Goal: Check status: Check status

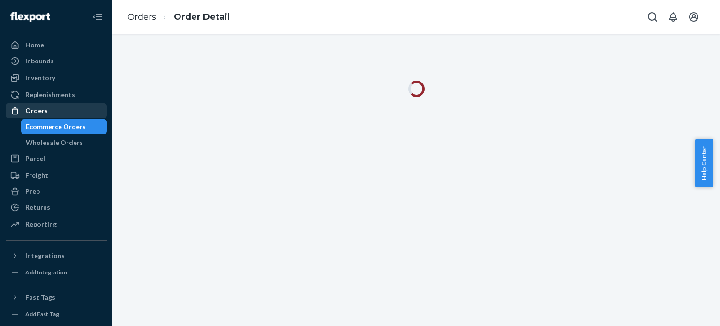
click at [70, 106] on div "Orders" at bounding box center [56, 110] width 99 height 13
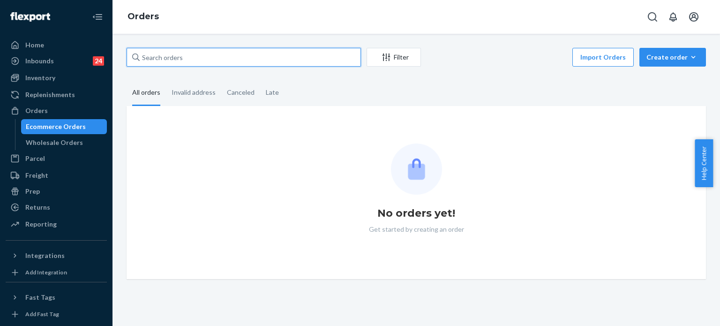
click at [173, 59] on input "text" at bounding box center [243, 57] width 234 height 19
paste input "255266405"
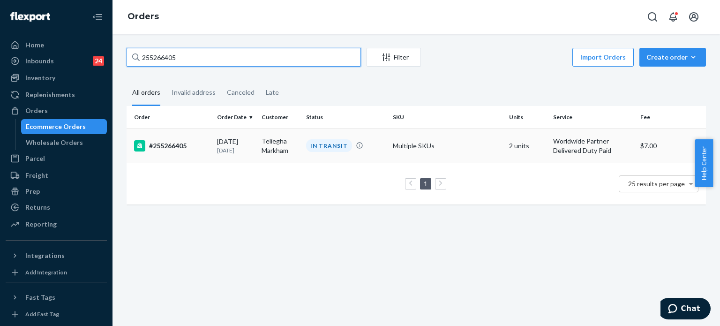
type input "255266405"
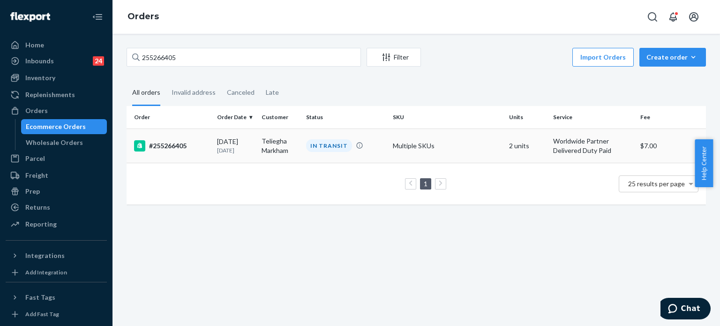
click at [204, 139] on td "#255266405" at bounding box center [169, 145] width 87 height 34
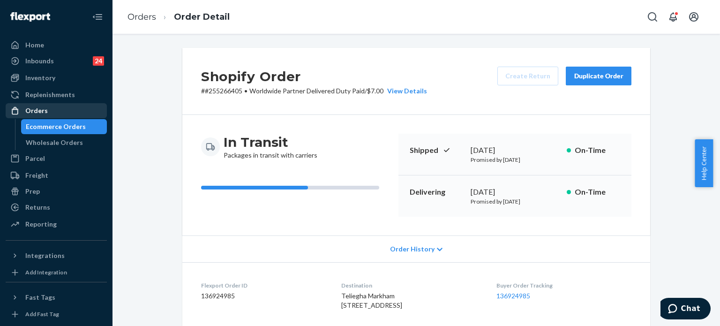
click at [43, 107] on div "Orders" at bounding box center [36, 110] width 22 height 9
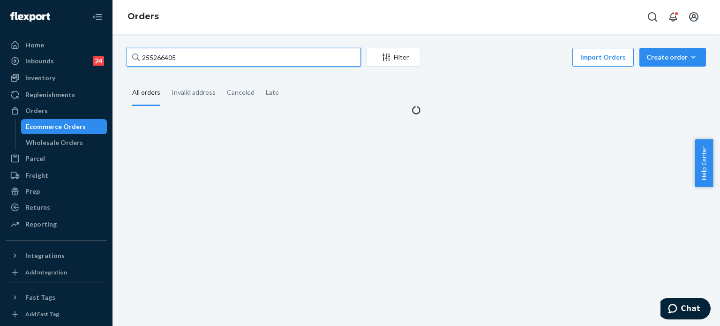
click at [183, 59] on input "255266405" at bounding box center [243, 57] width 234 height 19
paste input "#255175368"
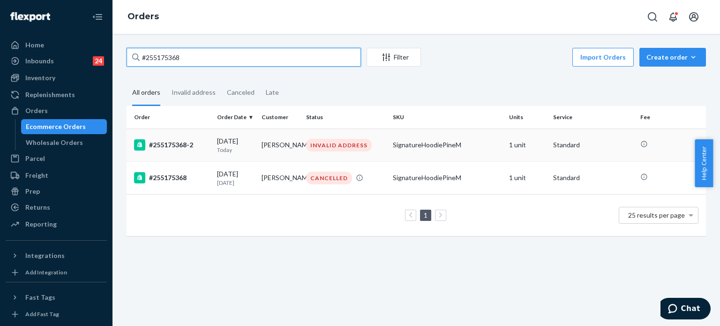
type input "#255175368"
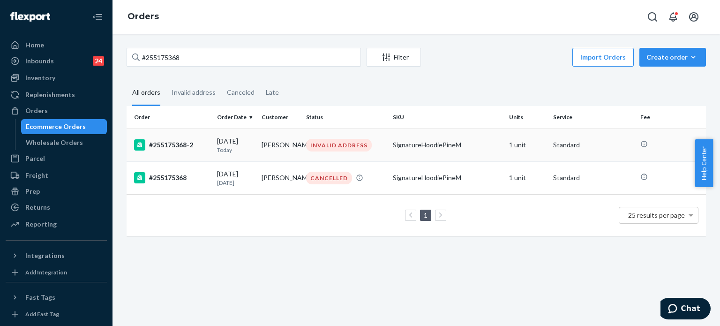
click at [197, 145] on div "#255175368-2" at bounding box center [171, 144] width 75 height 11
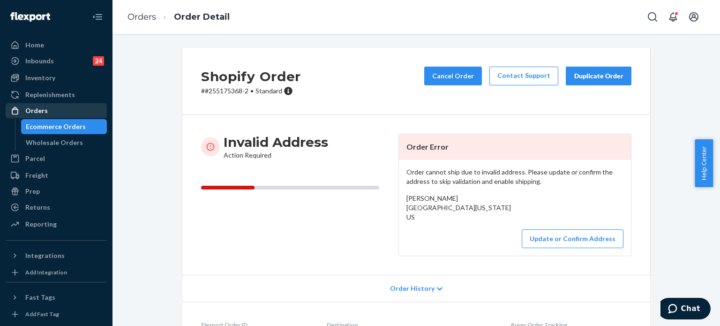
click at [59, 108] on div "Orders" at bounding box center [56, 110] width 99 height 13
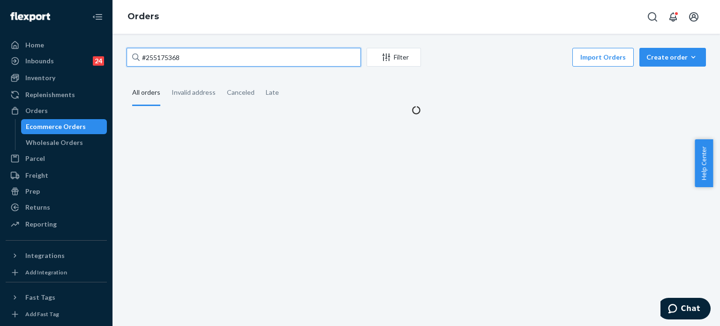
click at [202, 56] on input "#255175368" at bounding box center [243, 57] width 234 height 19
paste input "1693"
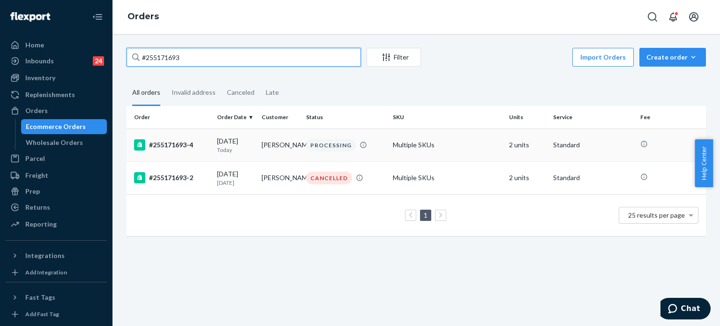
type input "#255171693"
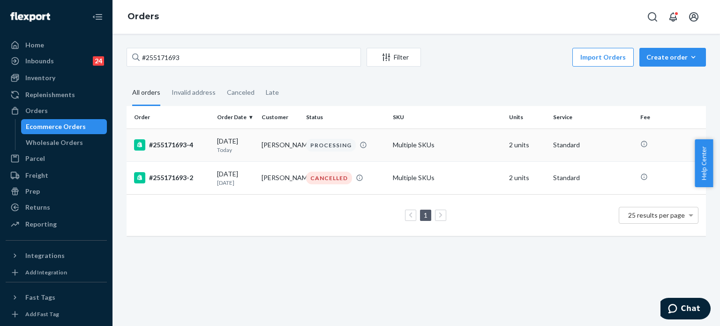
click at [217, 149] on p "Today" at bounding box center [235, 150] width 37 height 8
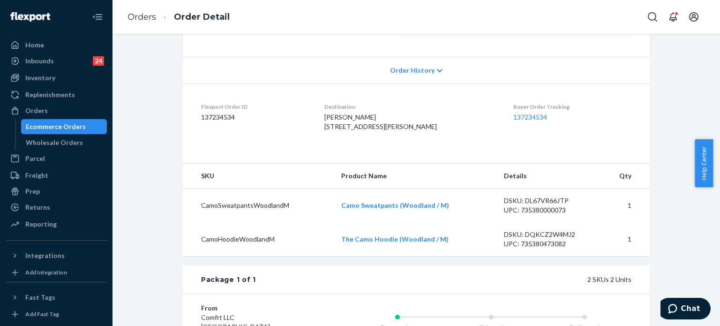
scroll to position [265, 0]
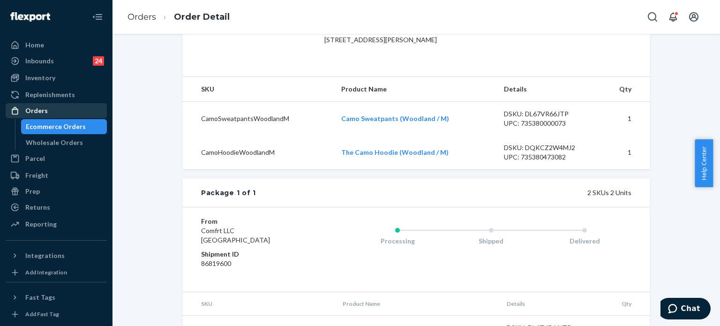
click at [49, 104] on div "Orders" at bounding box center [56, 110] width 99 height 13
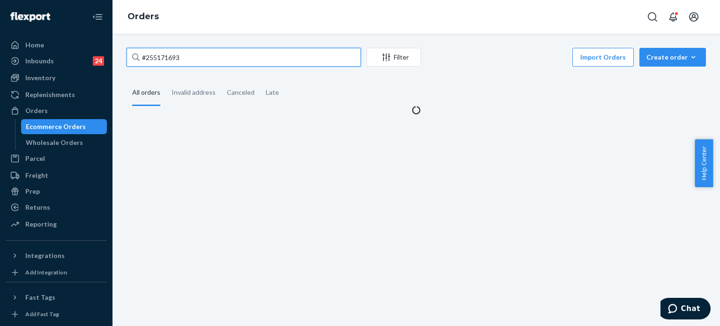
click at [186, 55] on input "#255171693" at bounding box center [243, 57] width 234 height 19
paste input "255173601"
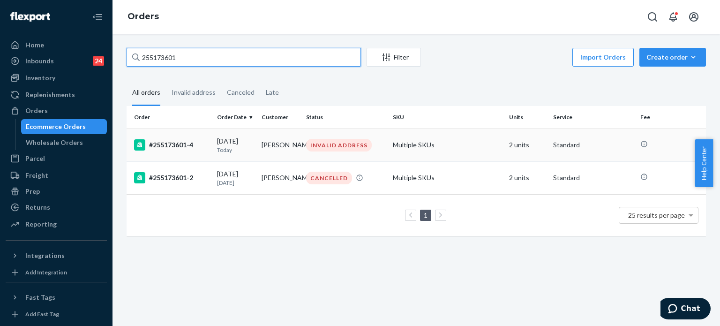
type input "255173601"
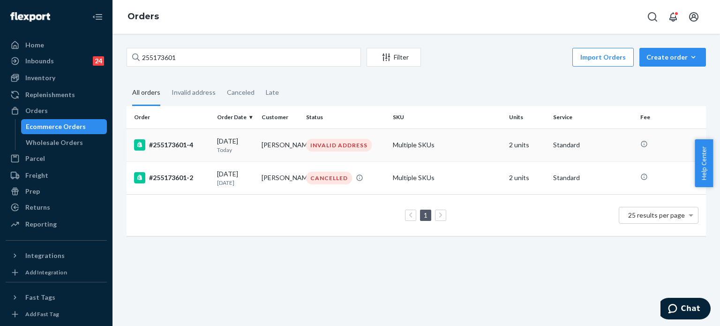
click at [247, 148] on p "Today" at bounding box center [235, 150] width 37 height 8
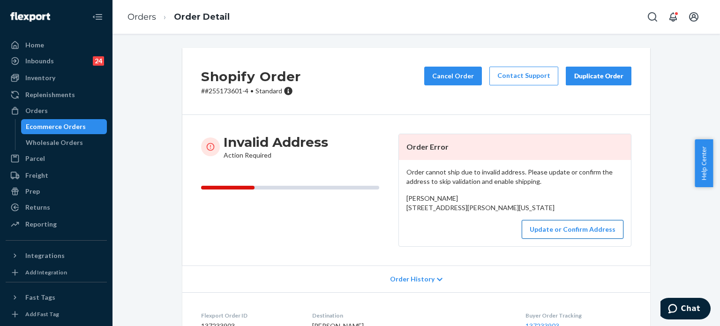
click at [566, 238] on button "Update or Confirm Address" at bounding box center [572, 229] width 102 height 19
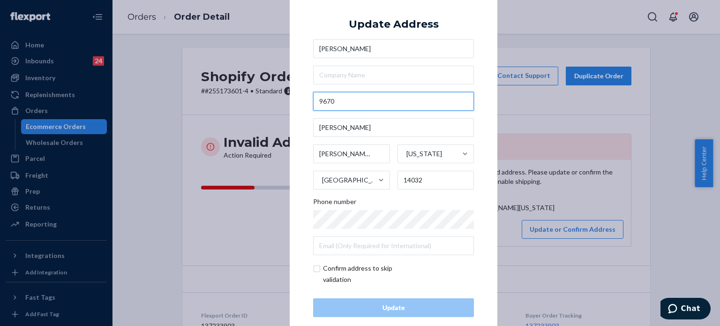
click at [395, 103] on input "9670" at bounding box center [393, 101] width 161 height 19
paste input "Martin Clarence Center NY 14032 United States"
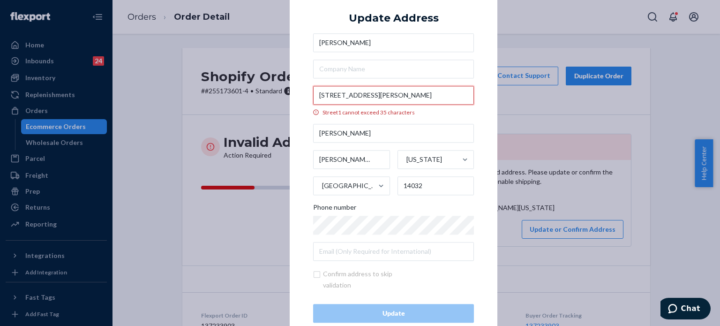
scroll to position [0, 20]
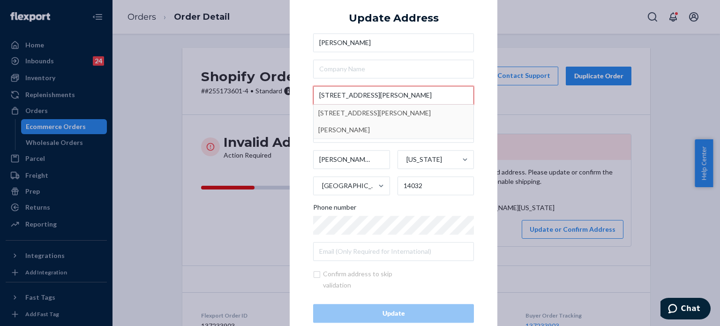
type input "9670 Martin Clarence Center NY 14032 United States"
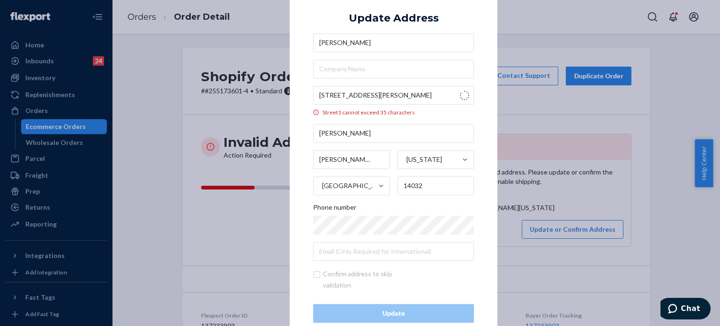
scroll to position [0, 0]
type input "9670 Martin Rd"
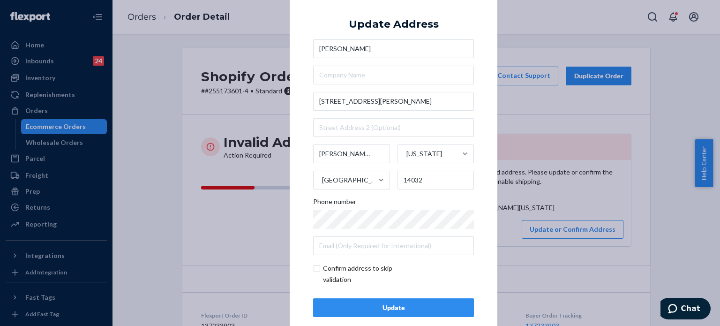
click at [393, 309] on div "Update" at bounding box center [393, 307] width 145 height 9
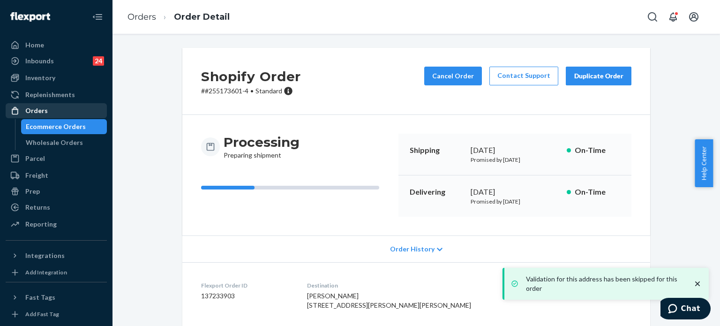
click at [73, 114] on div "Orders" at bounding box center [56, 110] width 99 height 13
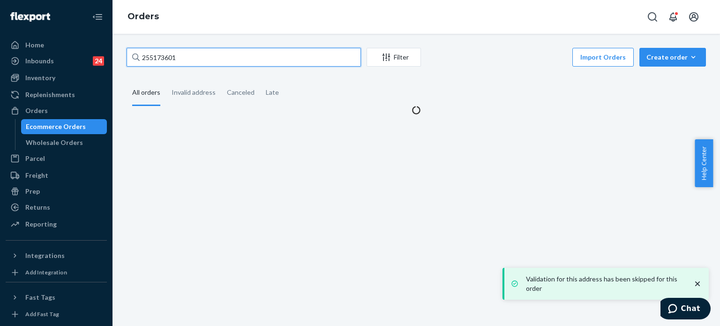
click at [215, 58] on input "255173601" at bounding box center [243, 57] width 234 height 19
paste input "0985"
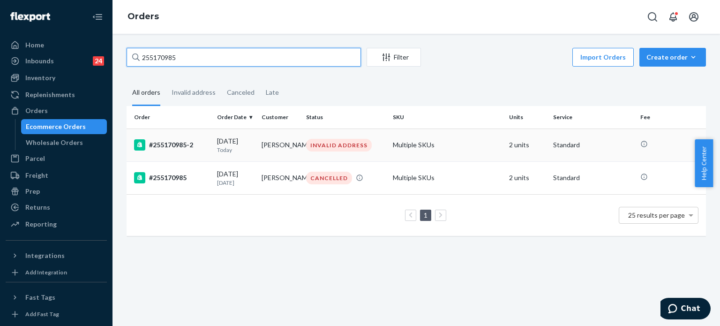
type input "255170985"
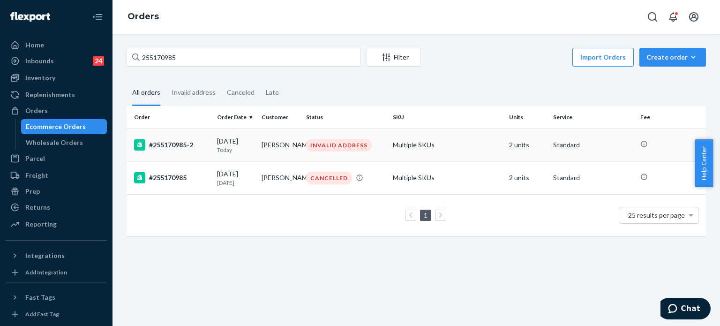
click at [191, 153] on td "#255170985-2" at bounding box center [169, 144] width 87 height 33
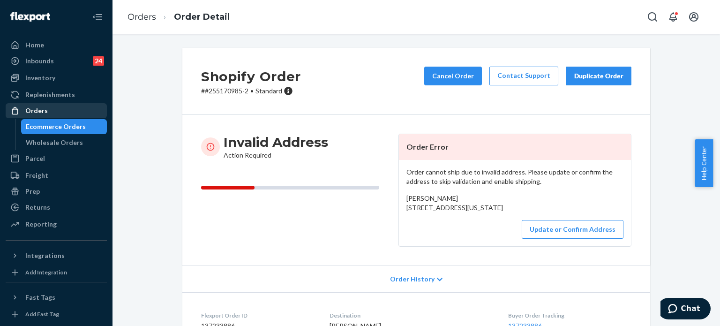
click at [44, 110] on div "Orders" at bounding box center [36, 110] width 22 height 9
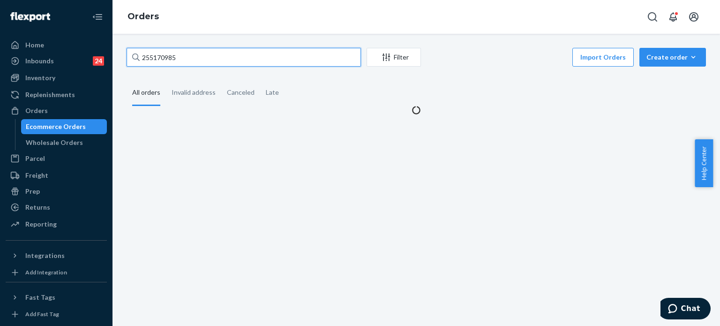
click at [226, 55] on input "255170985" at bounding box center [243, 57] width 234 height 19
click at [227, 55] on input "255170985" at bounding box center [243, 57] width 234 height 19
paste input "00477"
type input "255004775"
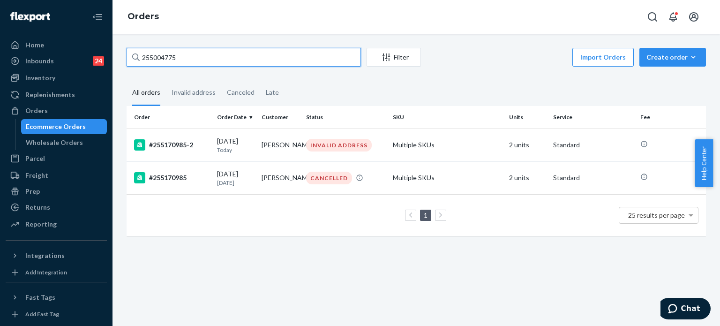
click at [227, 55] on input "255004775" at bounding box center [243, 57] width 234 height 19
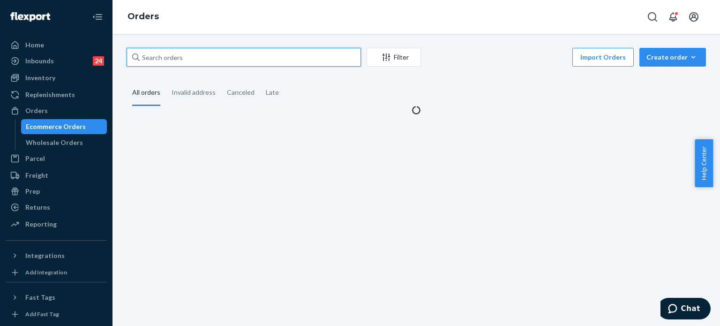
paste input "255004775"
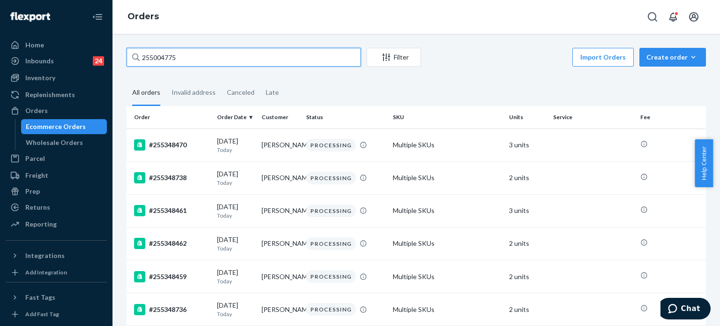
click at [206, 54] on input "255004775" at bounding box center [243, 57] width 234 height 19
paste input "148541"
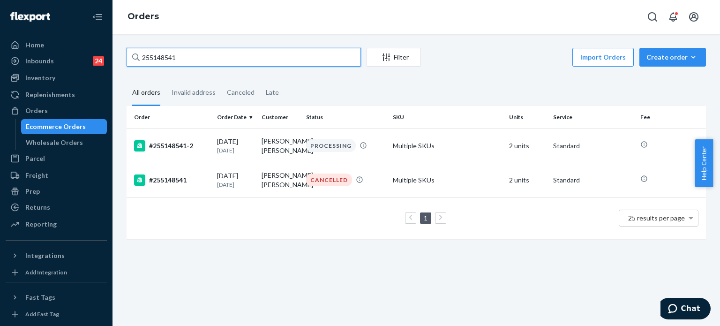
click at [255, 52] on input "255148541" at bounding box center [243, 57] width 234 height 19
paste input "3922907"
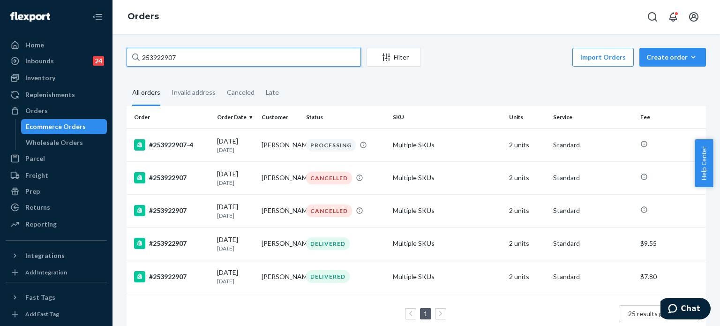
click at [200, 64] on input "253922907" at bounding box center [243, 57] width 234 height 19
paste input "5170985"
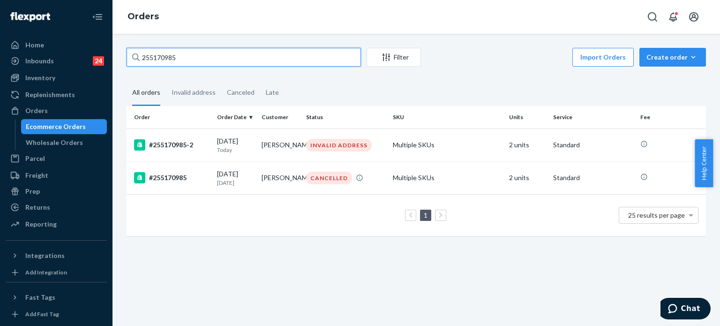
type input "255170985"
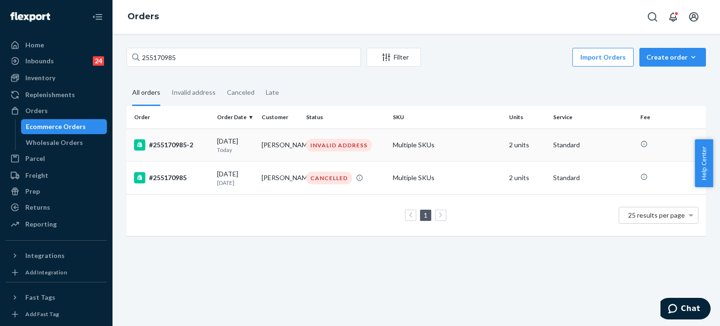
click at [416, 140] on td "Multiple SKUs" at bounding box center [447, 144] width 116 height 33
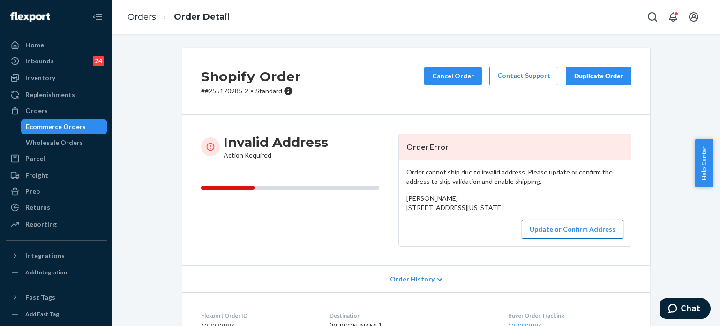
click at [575, 238] on button "Update or Confirm Address" at bounding box center [572, 229] width 102 height 19
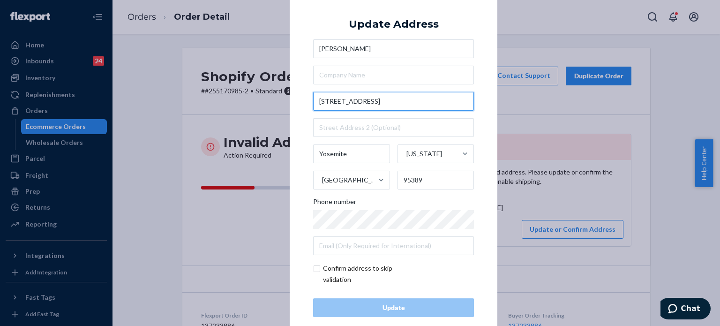
click at [403, 98] on input "8324 Sierra Circle drive" at bounding box center [393, 101] width 161 height 19
paste input "Yosemite CA 95389 United States"
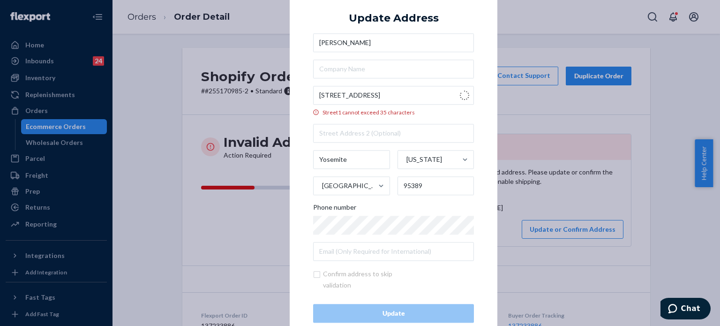
type input "Sierra Cir"
type input "Yosemite Valley"
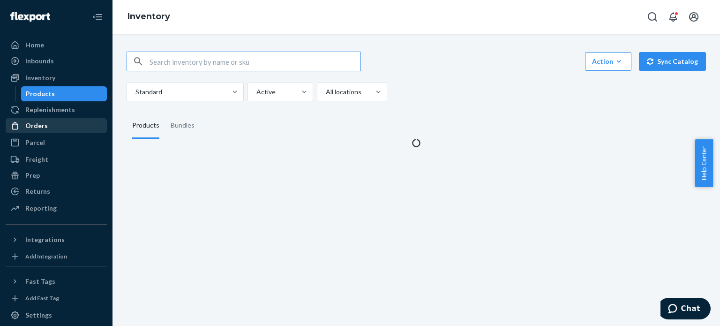
click at [43, 126] on div "Orders" at bounding box center [36, 125] width 22 height 9
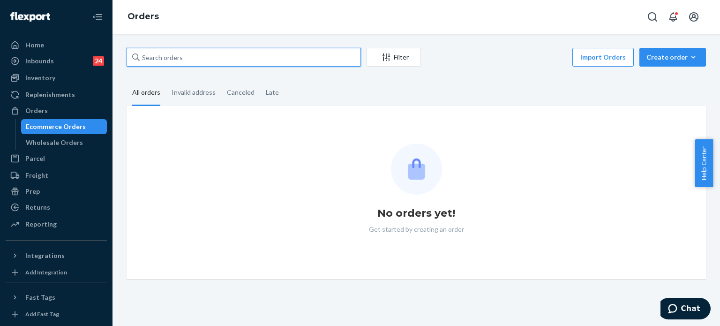
click at [210, 55] on input "text" at bounding box center [243, 57] width 234 height 19
paste input "255176553"
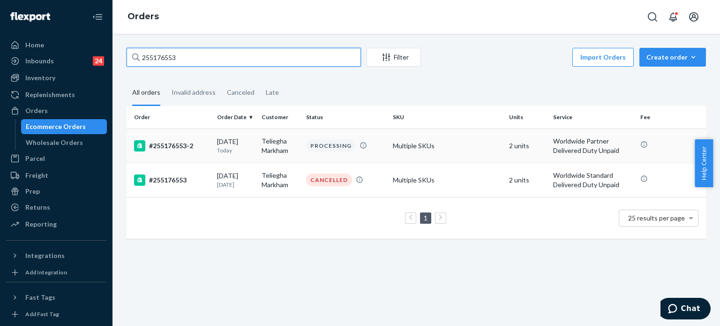
type input "255176553"
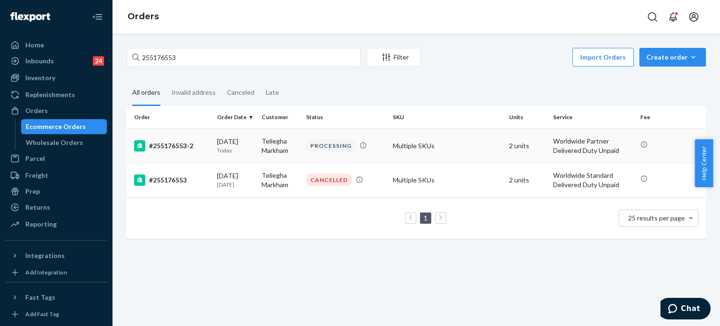
click at [196, 150] on div "#255176553-2" at bounding box center [171, 145] width 75 height 11
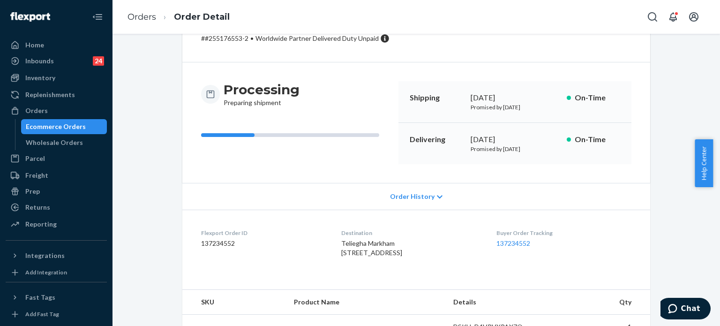
scroll to position [141, 0]
